Goal: Information Seeking & Learning: Learn about a topic

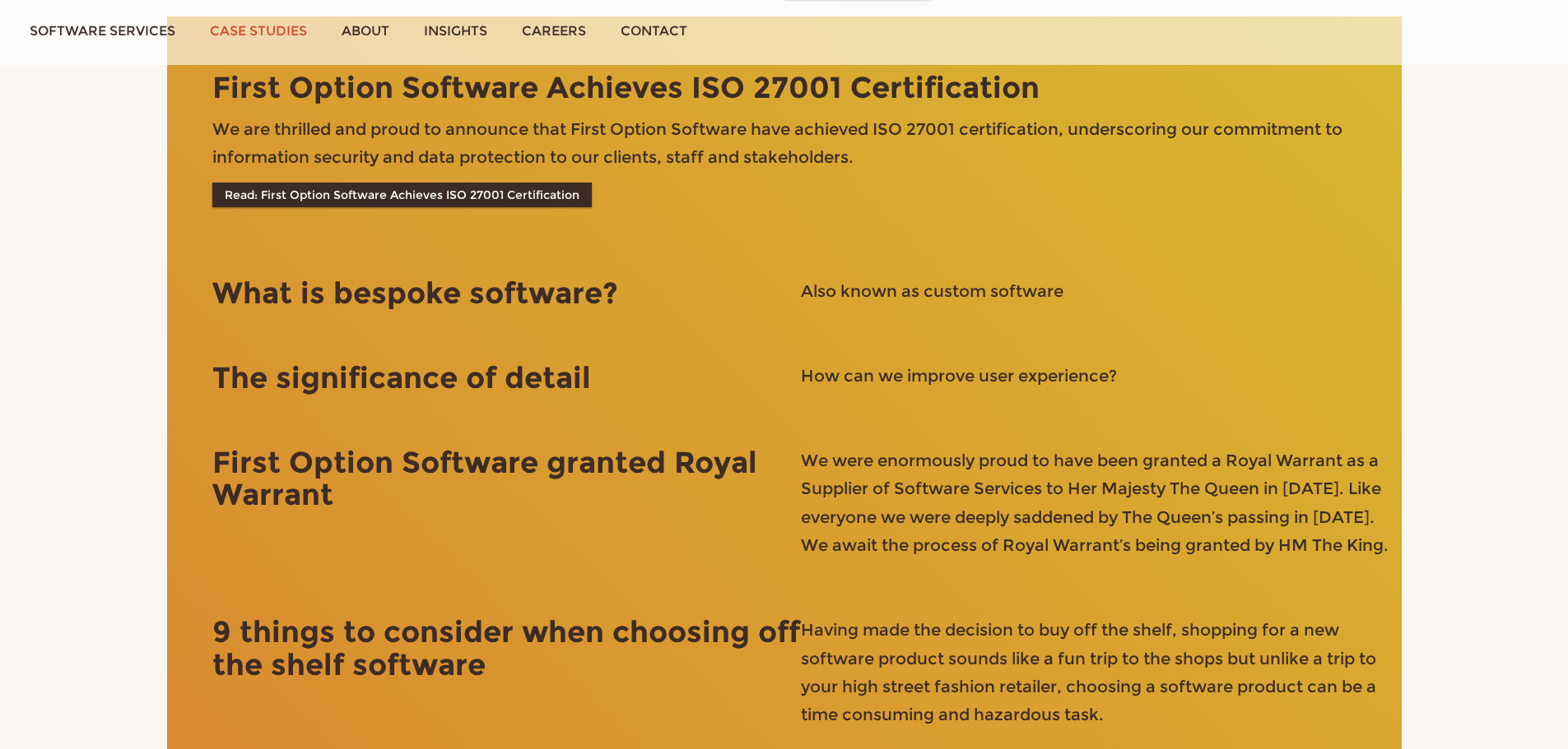
scroll to position [3748, 0]
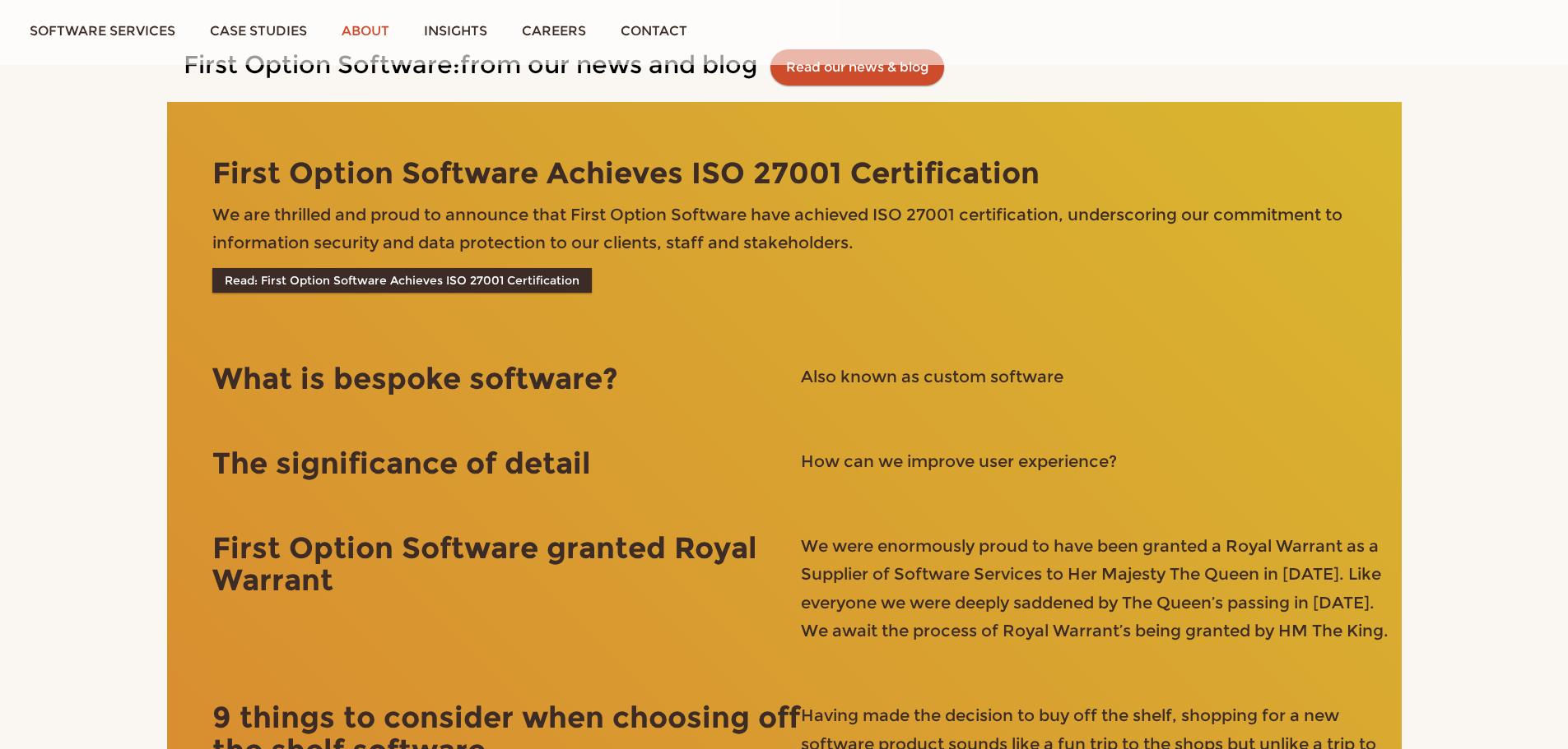
click at [359, 34] on link "About" at bounding box center [365, 31] width 82 height 61
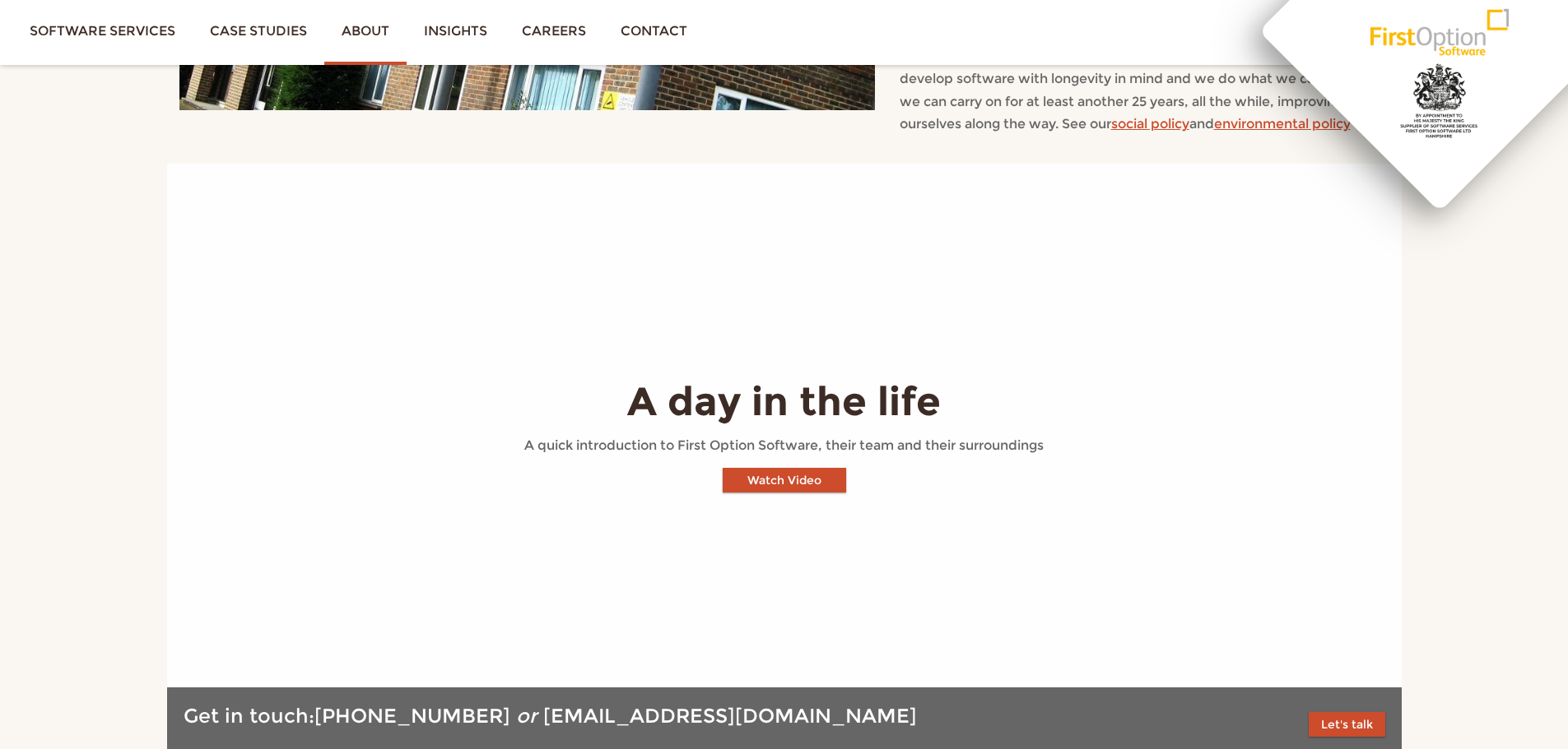
scroll to position [1891, 0]
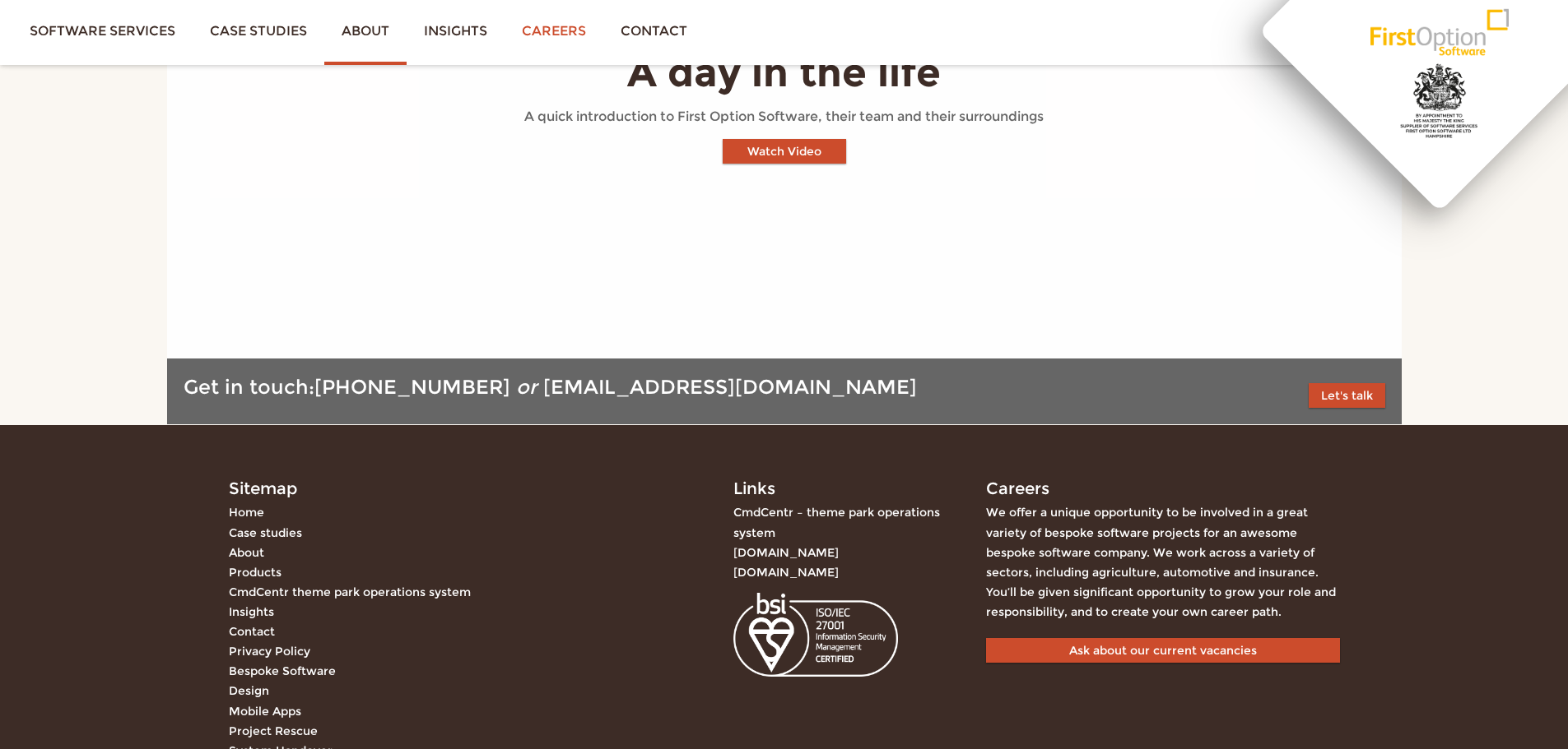
click at [551, 27] on link "Careers" at bounding box center [554, 31] width 99 height 61
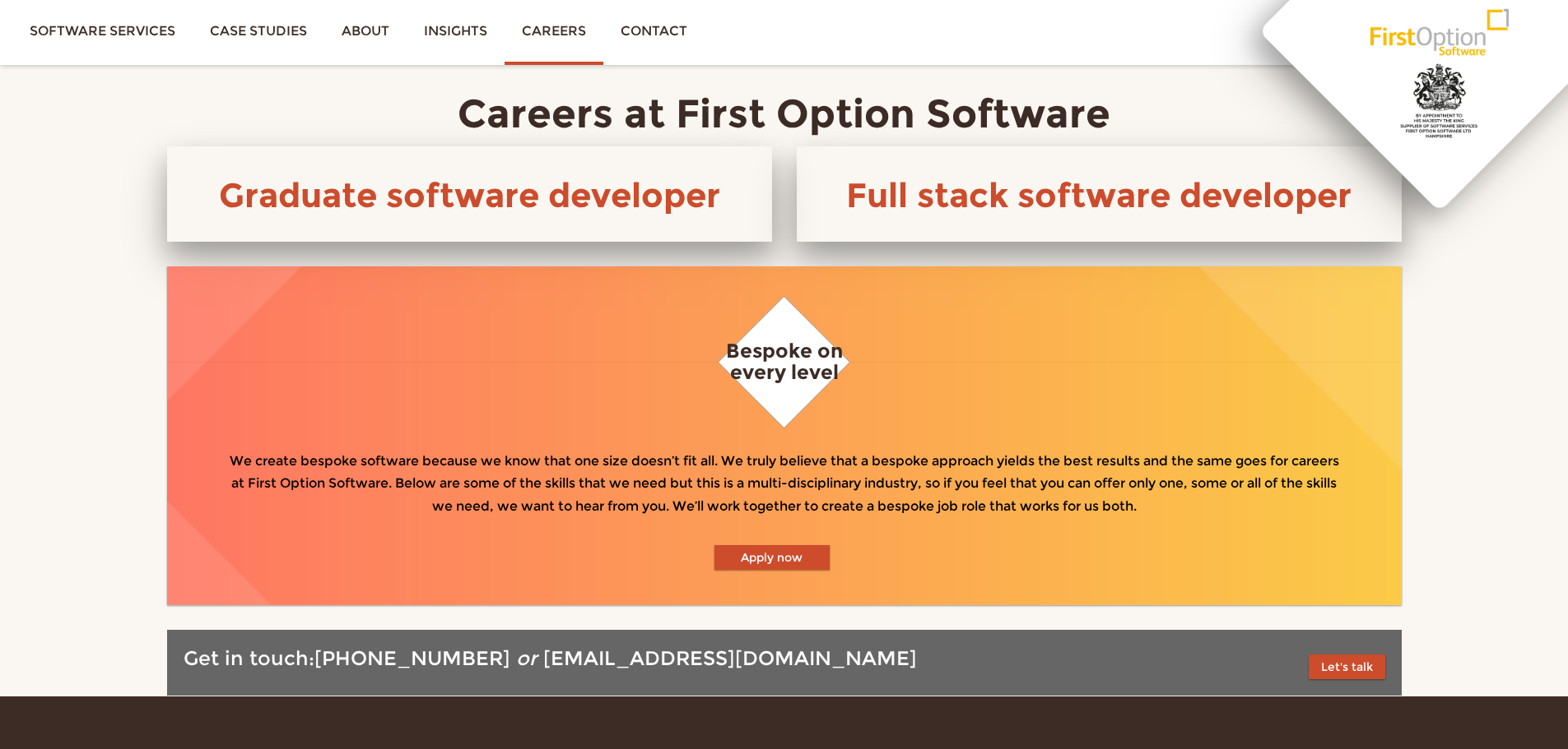
scroll to position [822, 0]
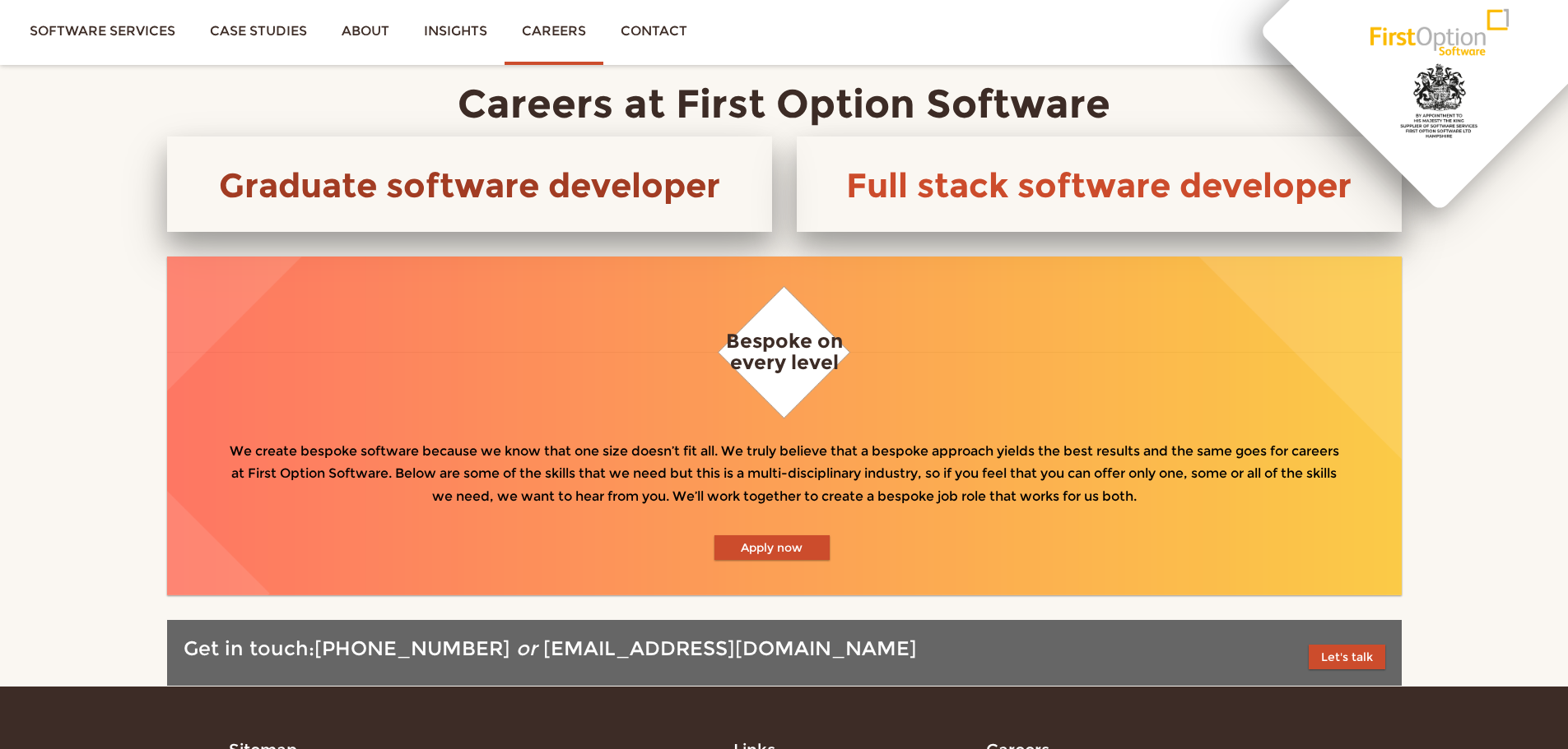
click at [543, 171] on link "Graduate software developer" at bounding box center [469, 185] width 501 height 41
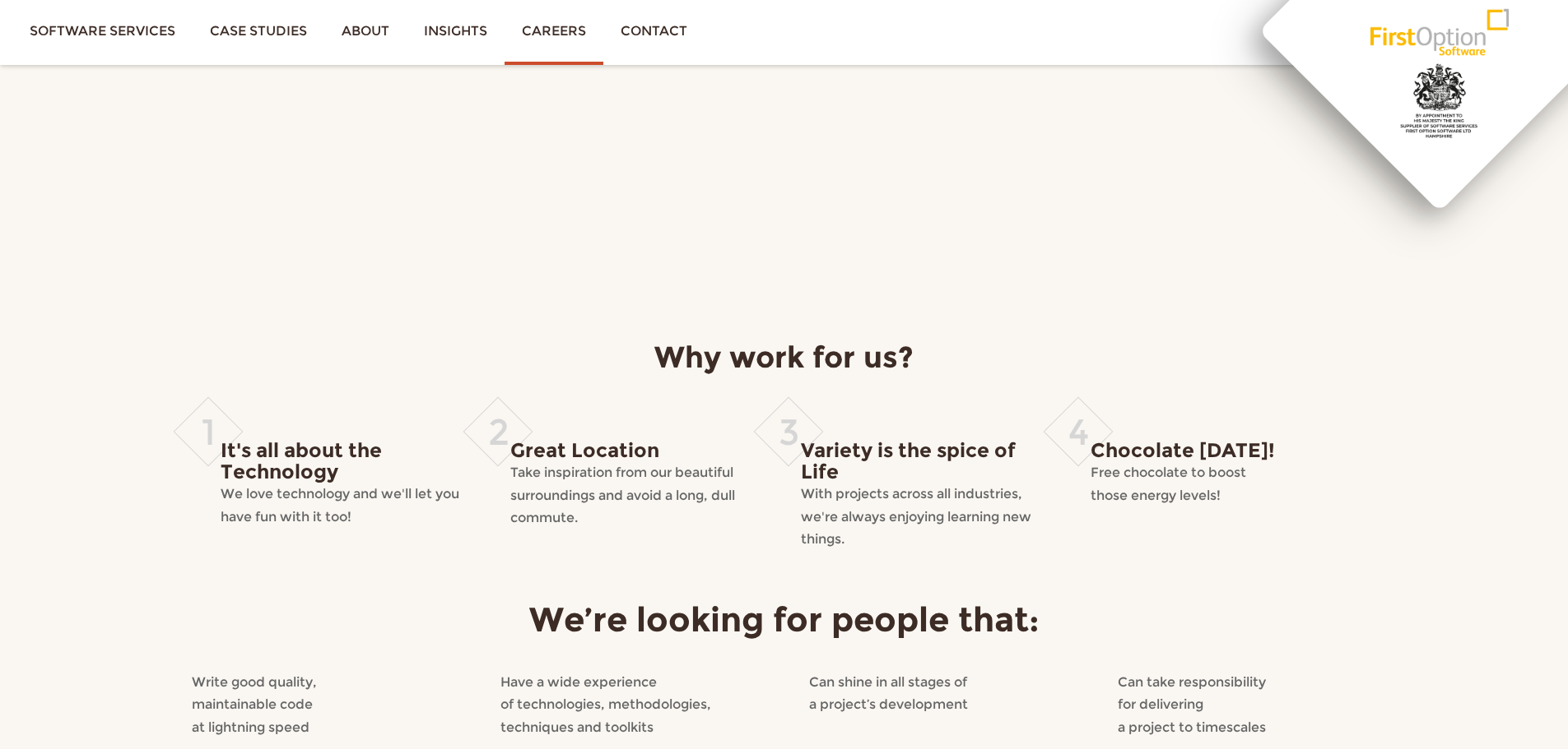
scroll to position [822, 0]
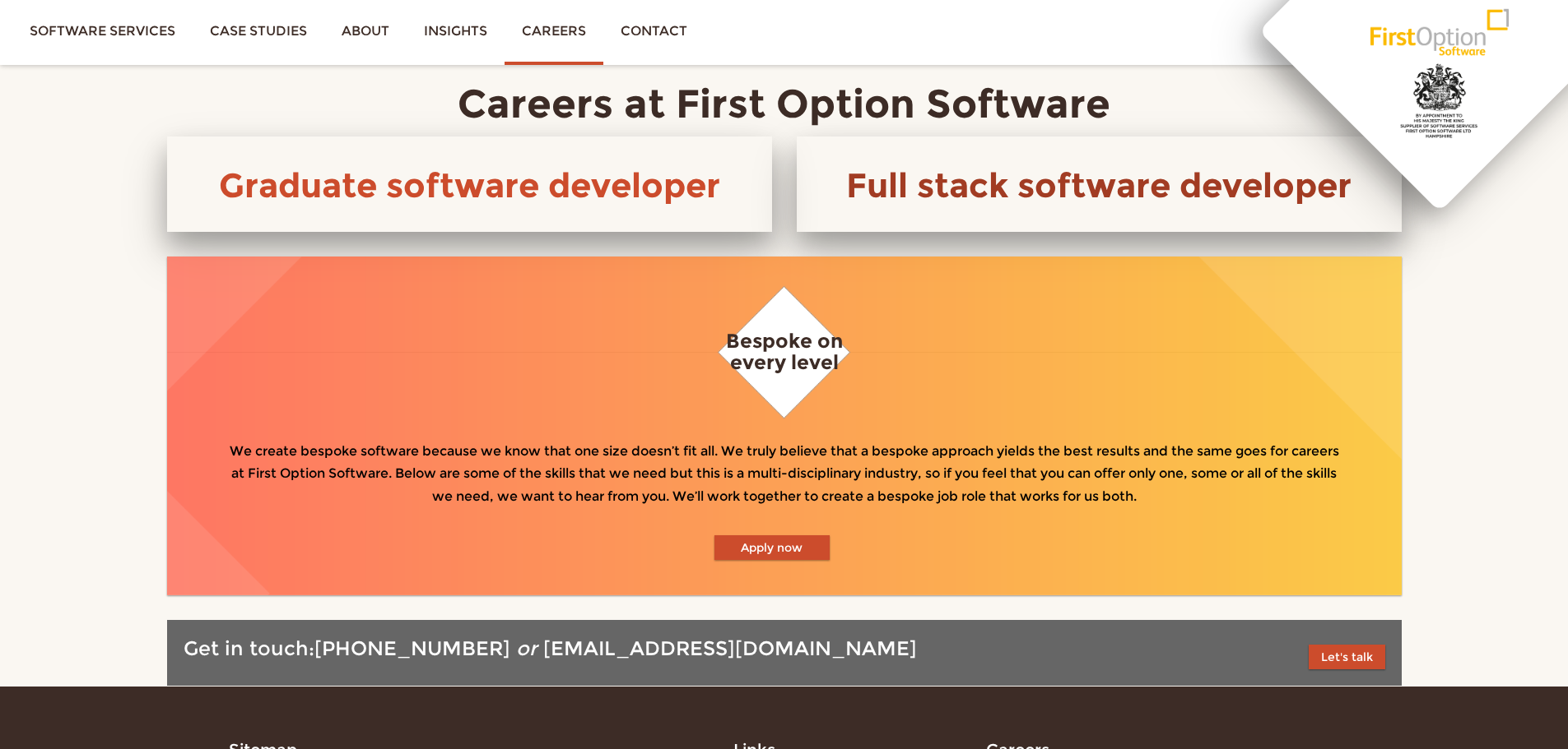
click at [997, 166] on link "Full stack software developer" at bounding box center [1099, 185] width 505 height 41
